Goal: Information Seeking & Learning: Learn about a topic

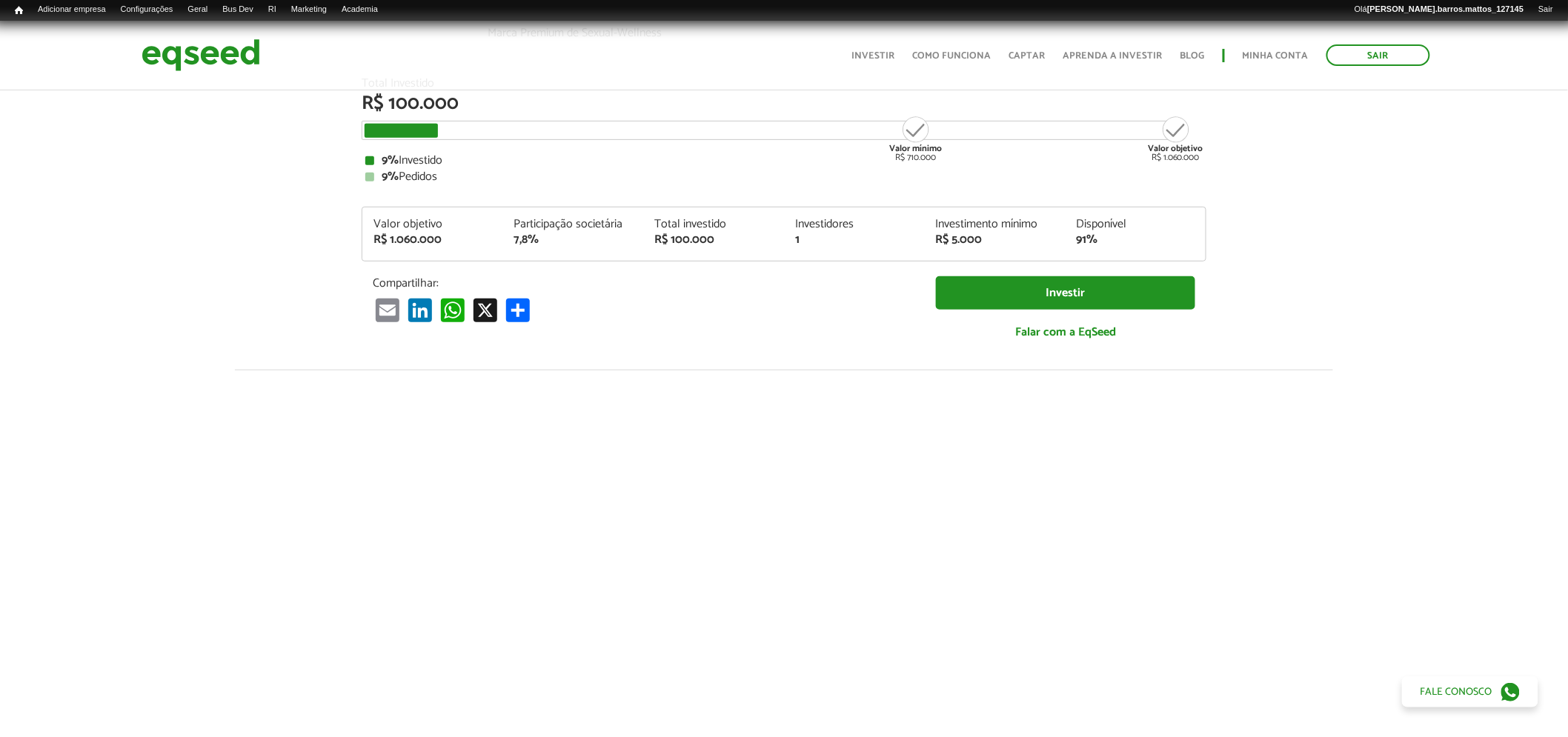
scroll to position [133, 0]
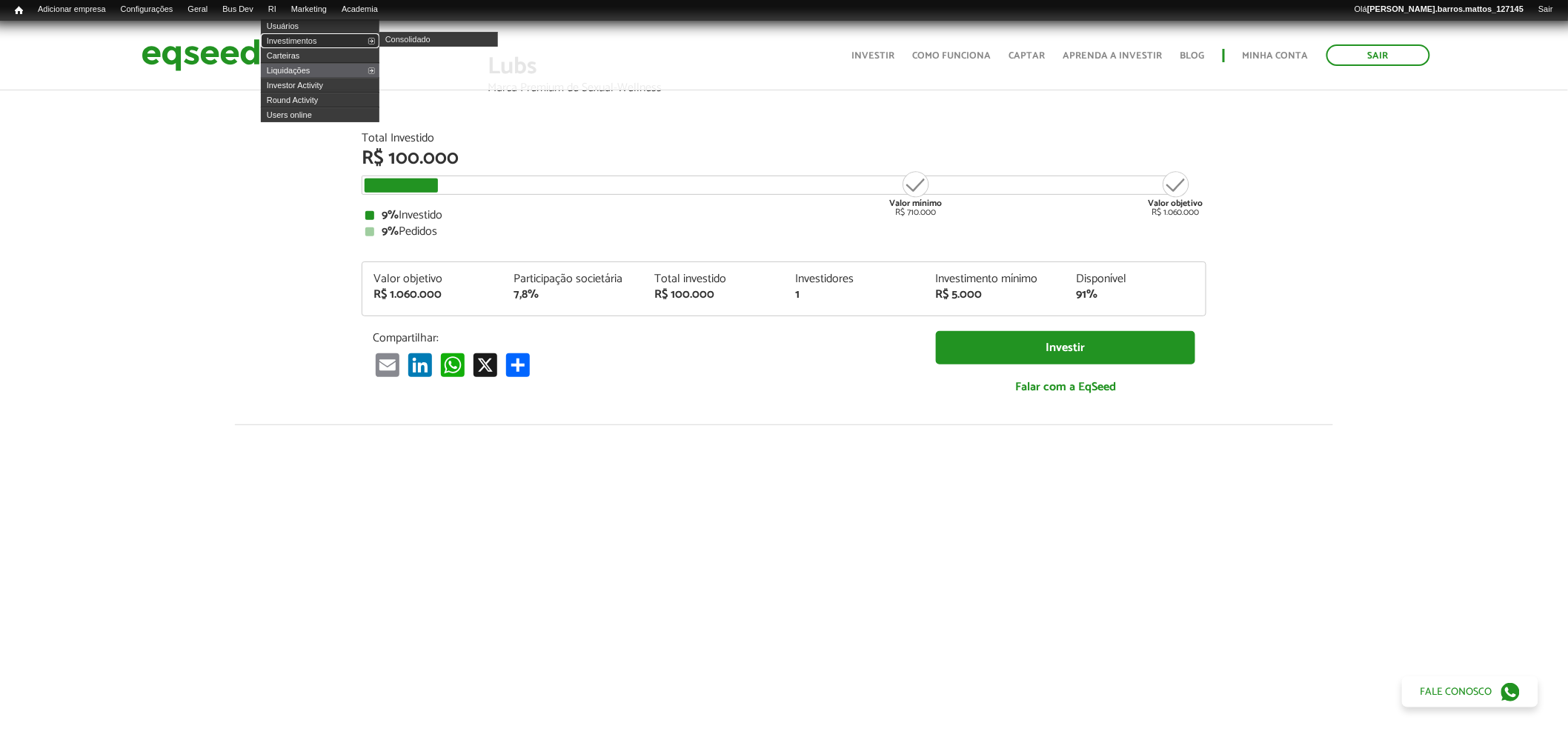
click at [302, 43] on link "Investimentos" at bounding box center [320, 41] width 118 height 15
